Goal: Task Accomplishment & Management: Manage account settings

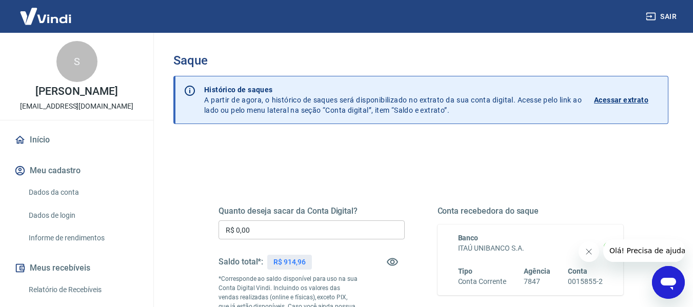
click at [289, 261] on p "R$ 914,96" at bounding box center [289, 262] width 32 height 11
copy p "914,96"
click at [361, 232] on input "R$ 0,00" at bounding box center [312, 230] width 186 height 19
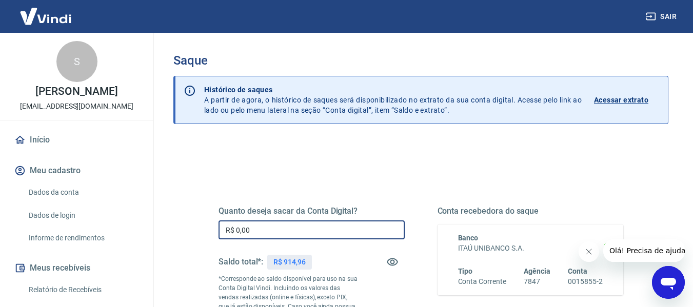
paste input "914,96"
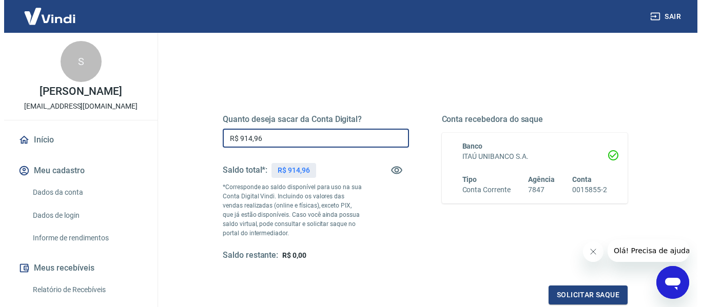
scroll to position [103, 0]
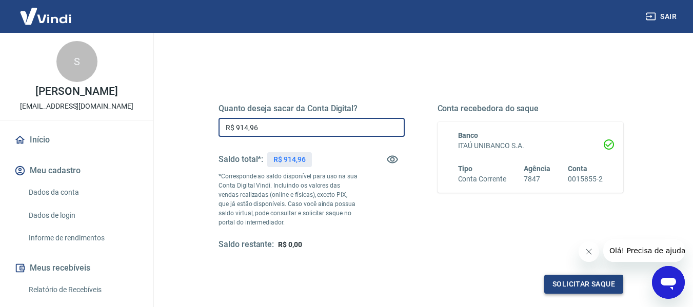
type input "R$ 914,96"
click at [580, 281] on button "Solicitar saque" at bounding box center [583, 284] width 79 height 19
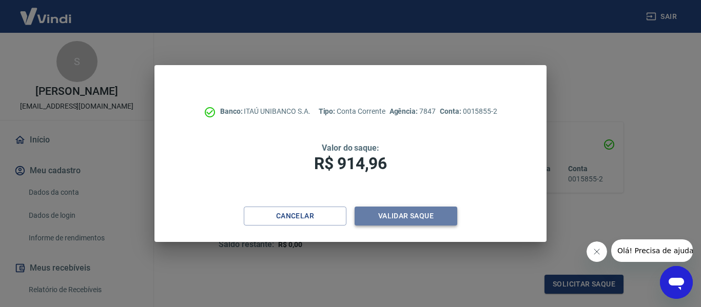
click at [419, 215] on button "Validar saque" at bounding box center [406, 216] width 103 height 19
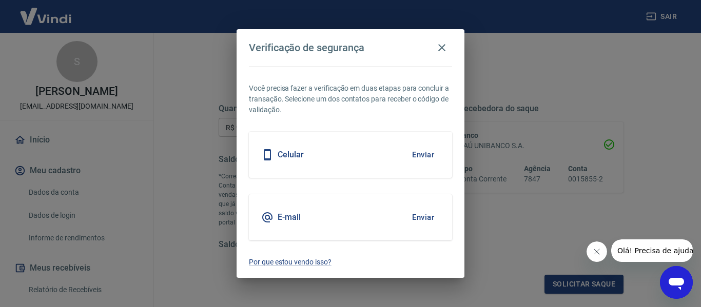
click at [381, 161] on div "Celular Enviar" at bounding box center [350, 155] width 203 height 46
click at [421, 159] on button "Enviar" at bounding box center [422, 155] width 33 height 22
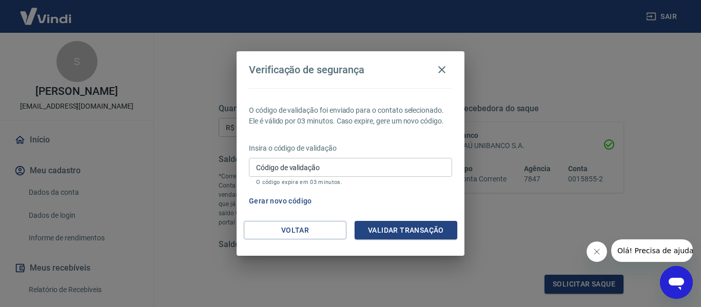
click at [415, 165] on input "Código de validação" at bounding box center [350, 167] width 203 height 19
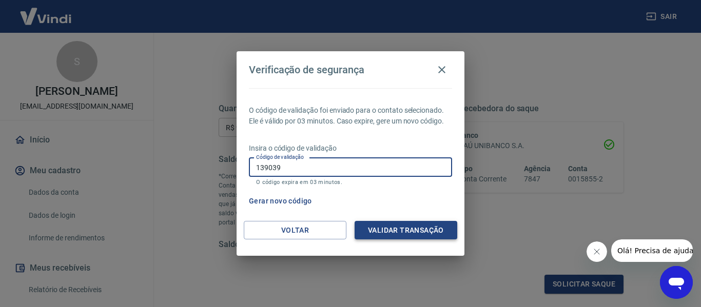
type input "139039"
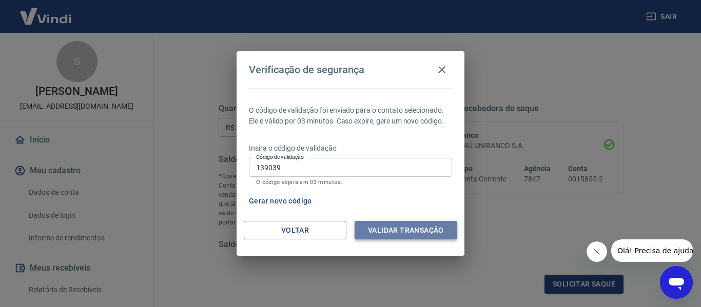
click at [401, 237] on button "Validar transação" at bounding box center [406, 230] width 103 height 19
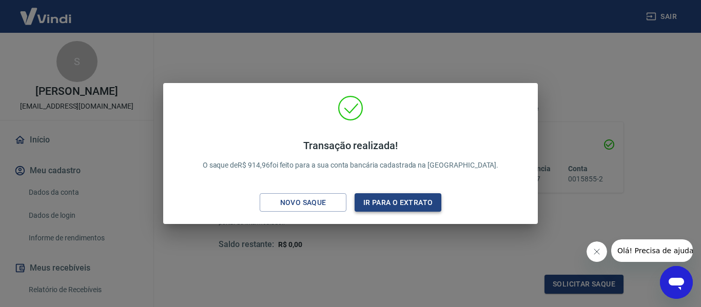
click at [400, 209] on button "Ir para o extrato" at bounding box center [398, 202] width 87 height 19
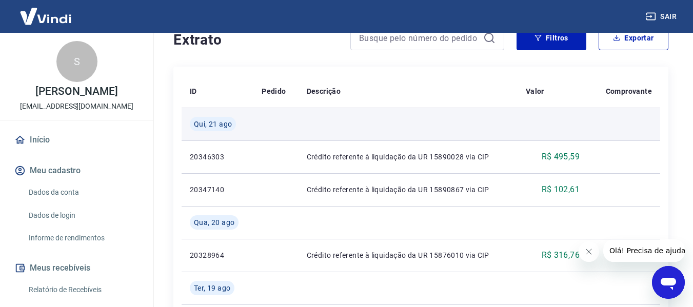
scroll to position [194, 0]
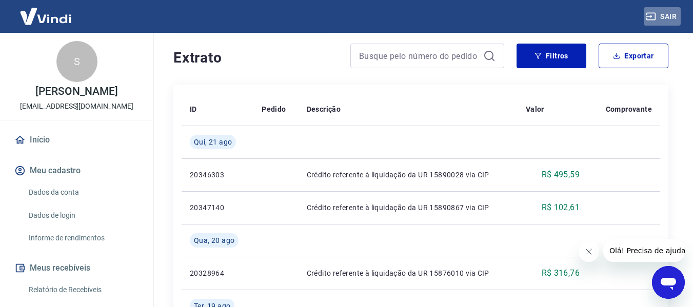
click at [670, 11] on button "Sair" at bounding box center [662, 16] width 37 height 19
